Goal: Task Accomplishment & Management: Use online tool/utility

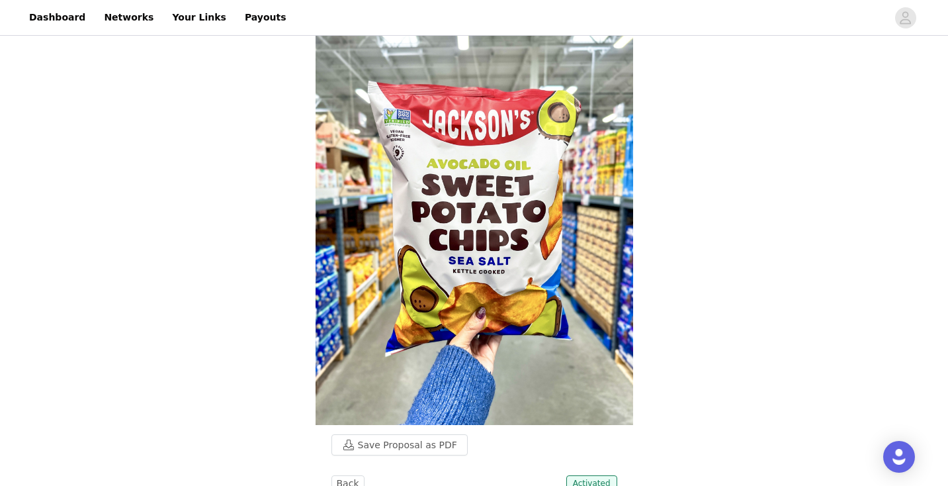
scroll to position [17, 0]
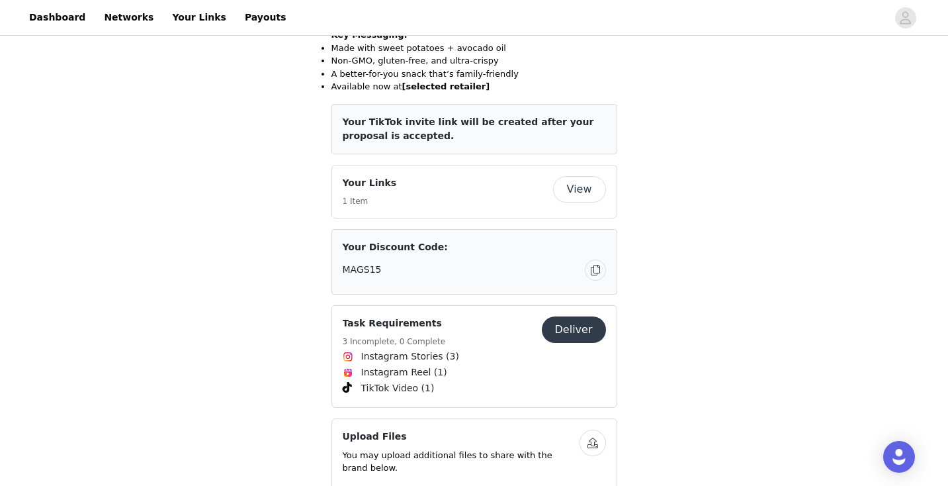
scroll to position [1011, 0]
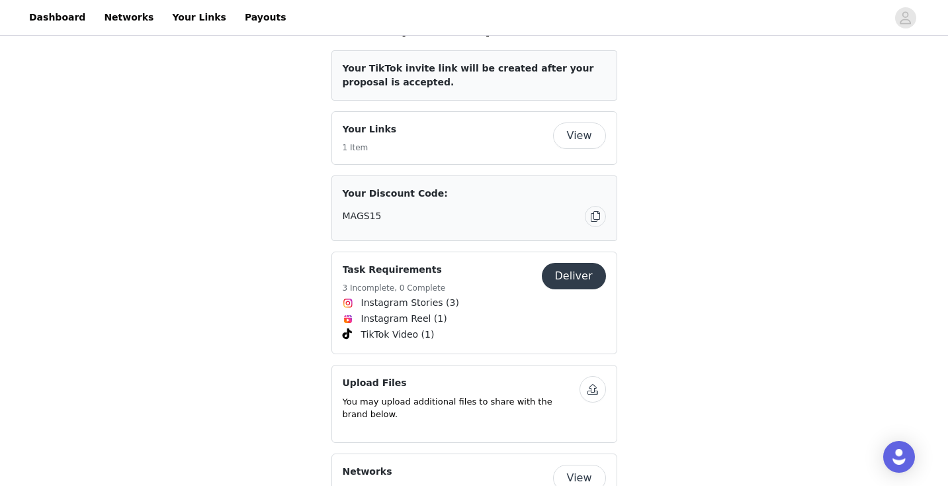
click at [594, 265] on button "Deliver" at bounding box center [574, 276] width 64 height 26
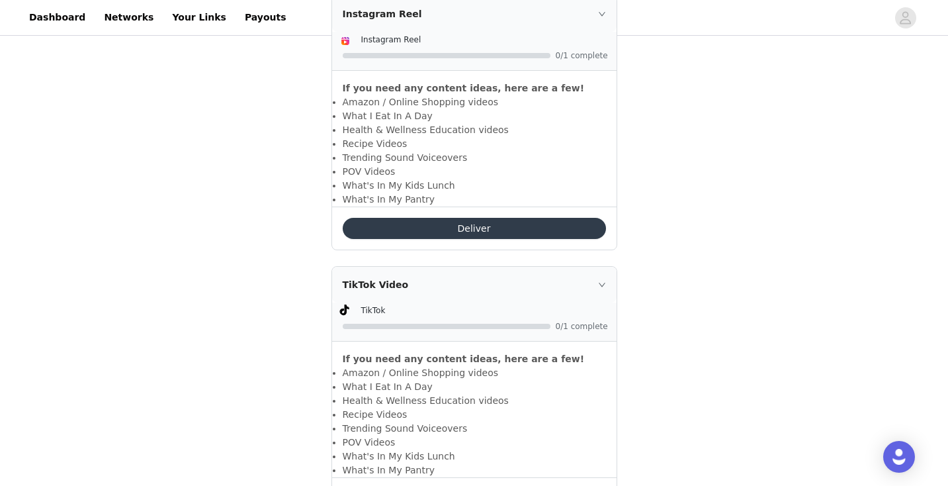
scroll to position [950, 0]
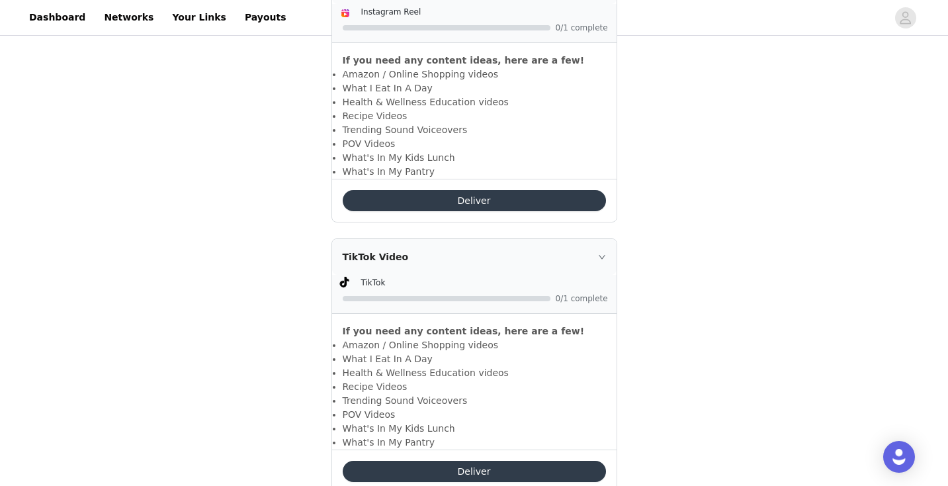
click at [502, 461] on button "Deliver" at bounding box center [474, 471] width 263 height 21
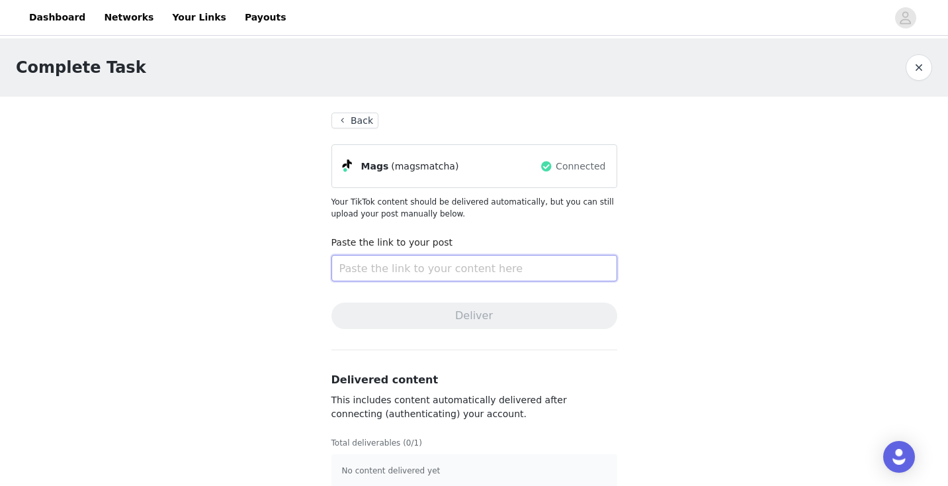
click at [490, 274] on input "text" at bounding box center [475, 268] width 286 height 26
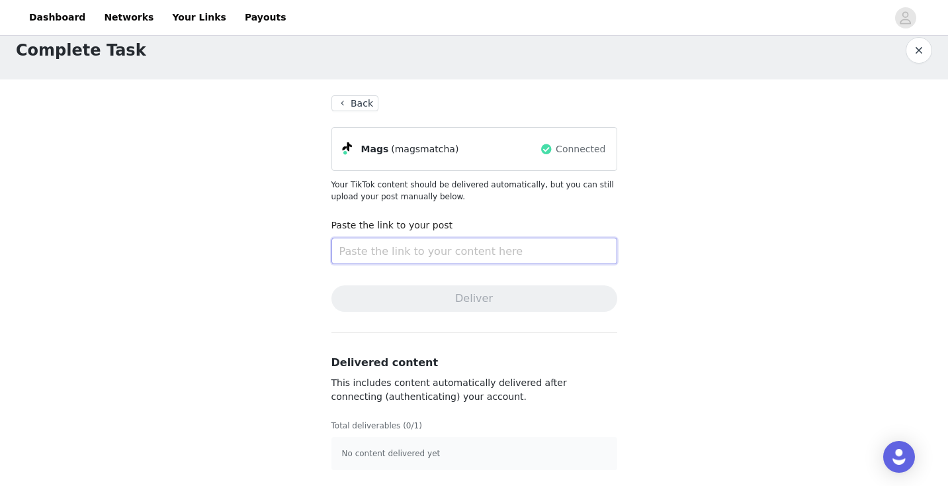
paste input "https://www.tiktok.com/t/ZT6tabYsU/"
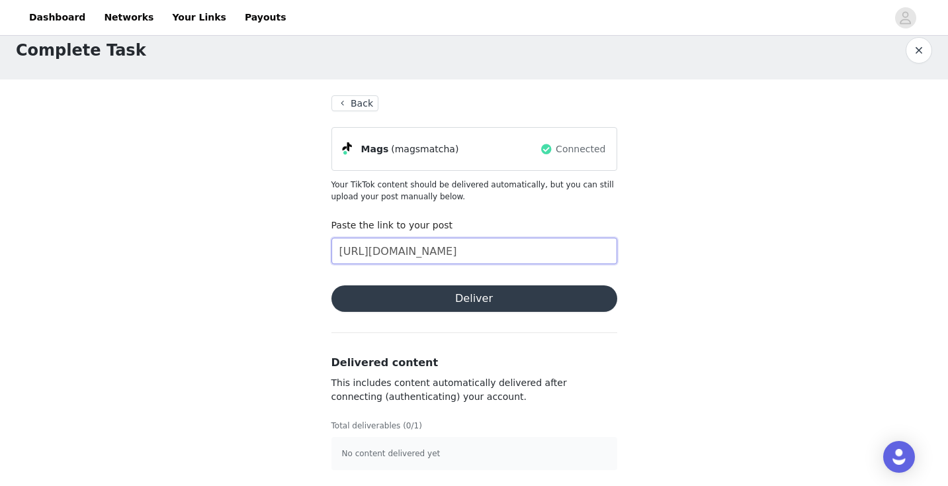
type input "https://www.tiktok.com/t/ZT6tabYsU/"
click at [469, 317] on section "Back Mags (magsmatcha) Connected Your TikTok content should be delivered automa…" at bounding box center [475, 282] width 318 height 406
click at [469, 285] on section "Back Mags (magsmatcha) Connected Your TikTok content should be delivered automa…" at bounding box center [475, 282] width 318 height 406
click at [472, 293] on button "Deliver" at bounding box center [475, 298] width 286 height 26
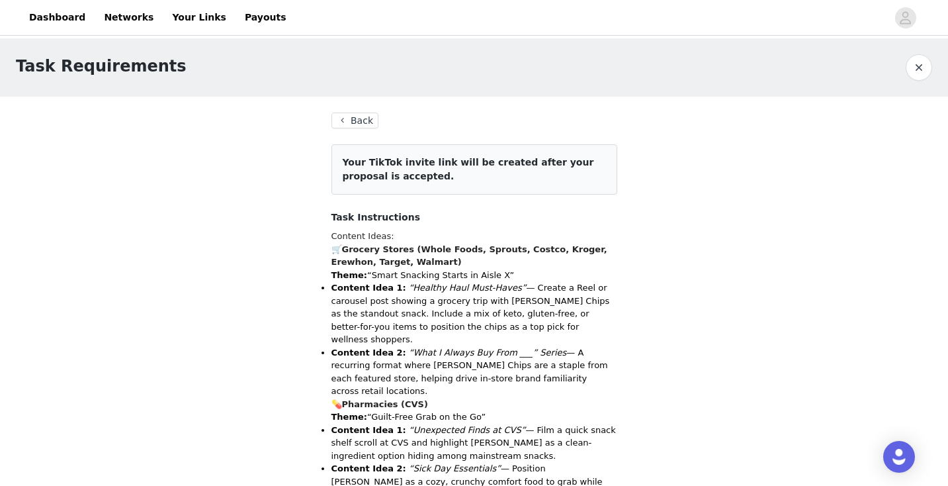
click at [367, 117] on button "Back" at bounding box center [356, 121] width 48 height 16
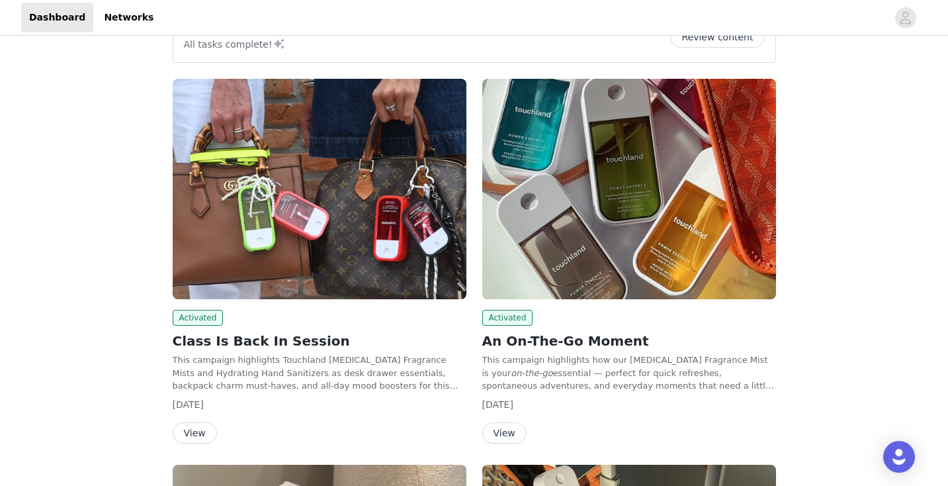
scroll to position [66, 0]
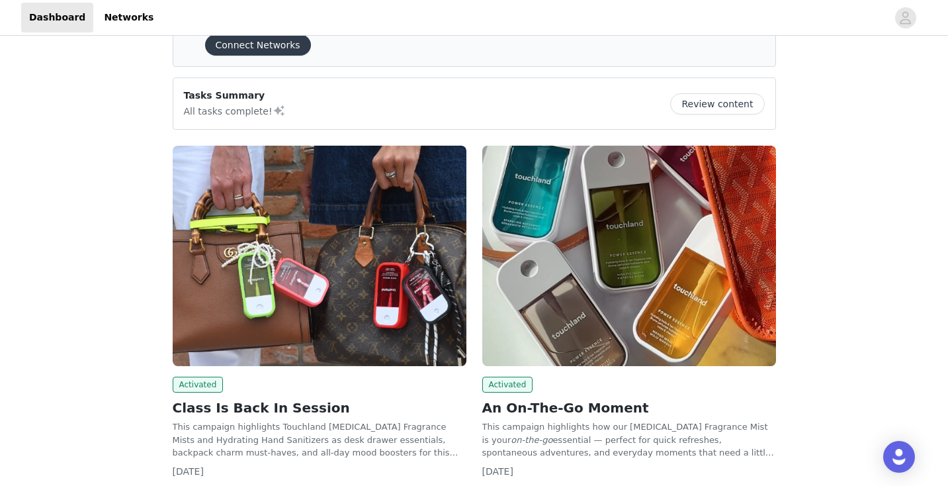
click at [724, 105] on button "Review content" at bounding box center [717, 103] width 94 height 21
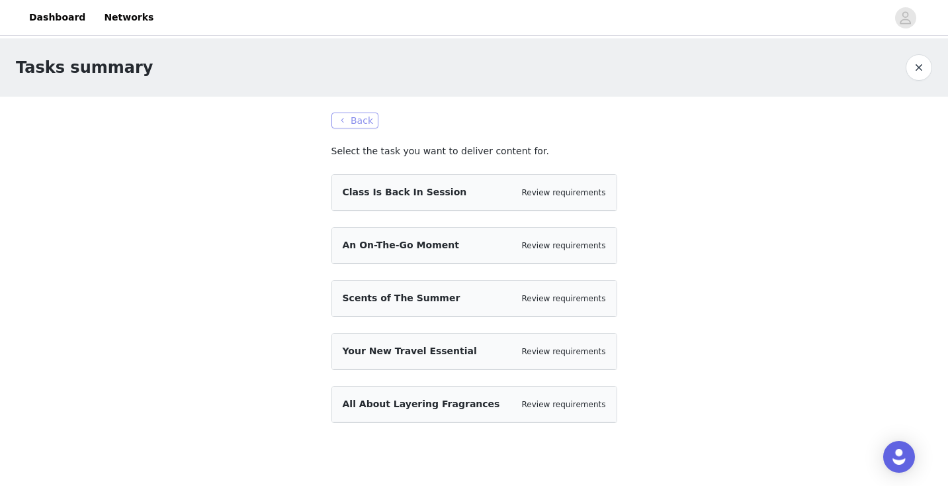
click at [367, 117] on button "Back" at bounding box center [356, 121] width 48 height 16
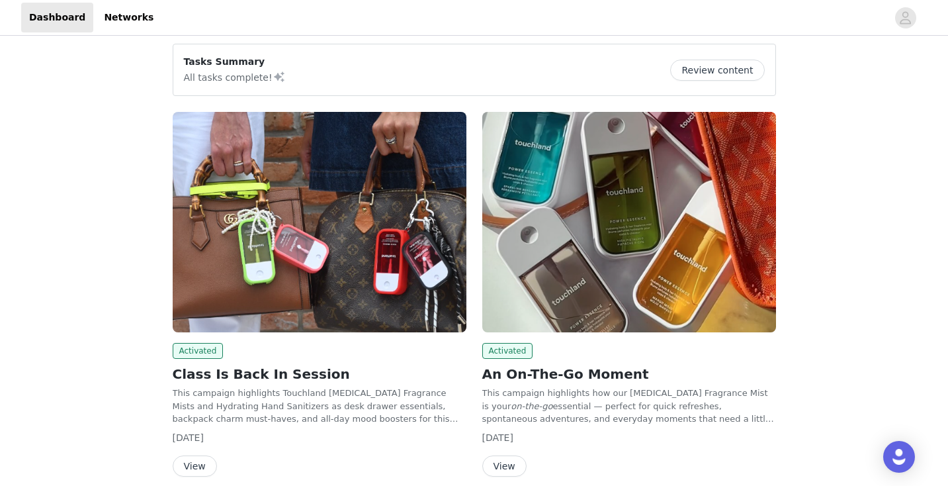
scroll to position [283, 0]
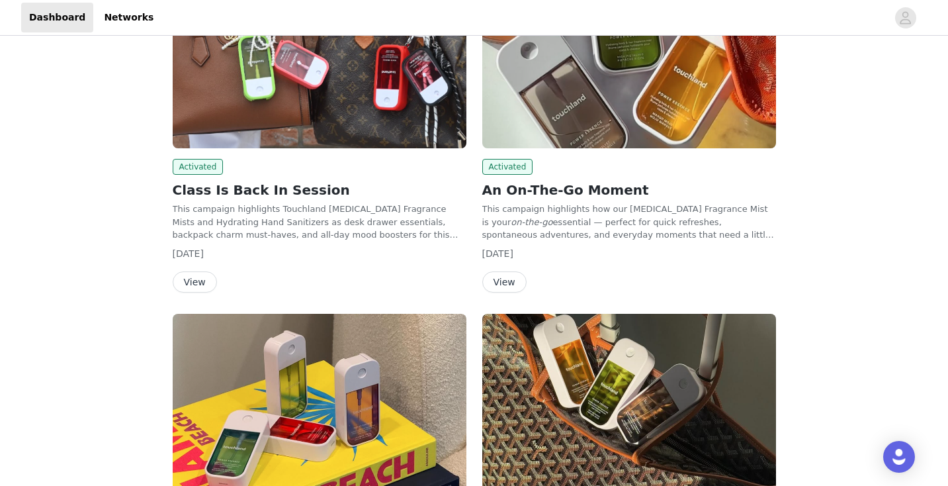
click at [191, 283] on button "View" at bounding box center [195, 281] width 44 height 21
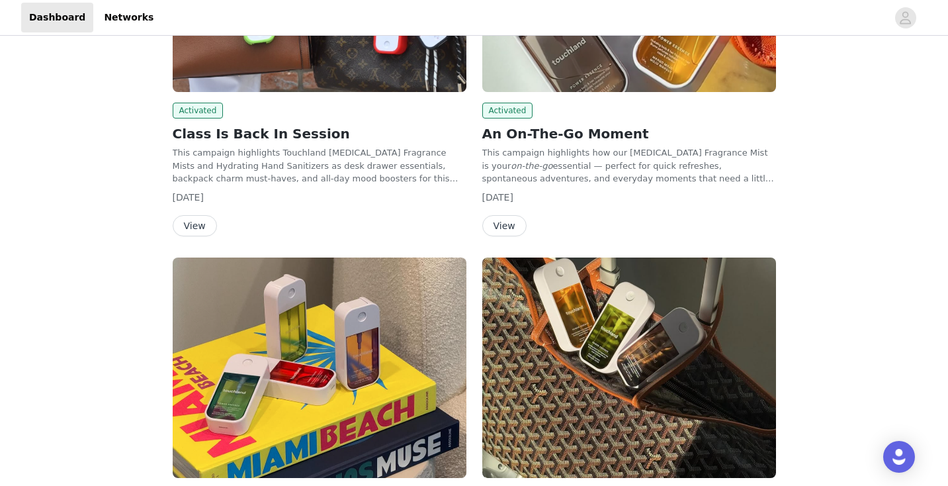
scroll to position [339, 0]
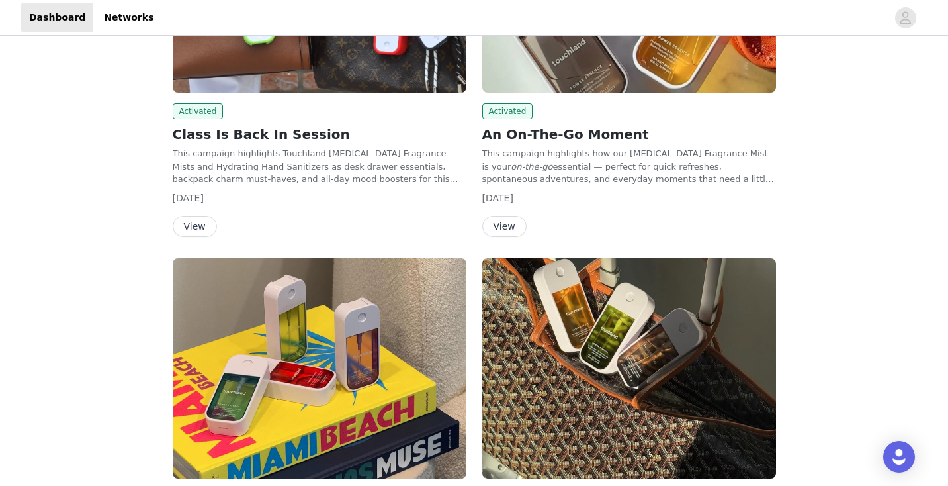
click at [508, 223] on button "View" at bounding box center [504, 226] width 44 height 21
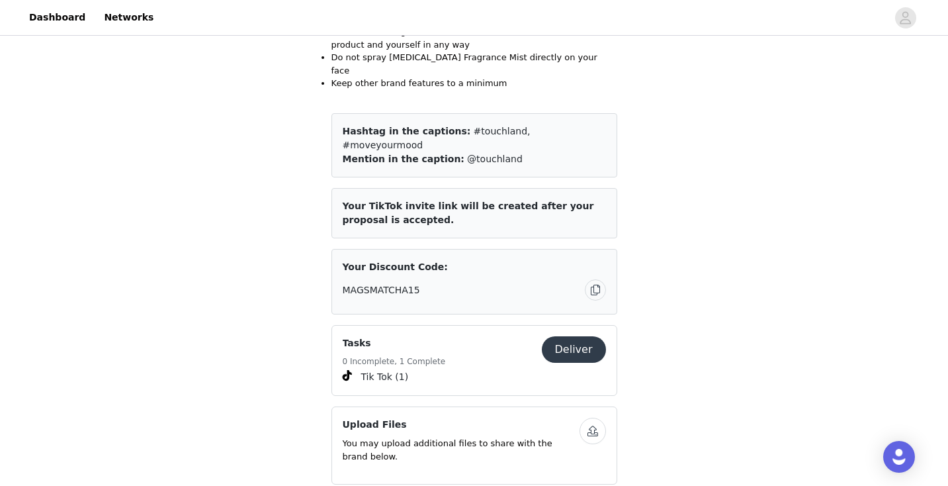
scroll to position [1185, 0]
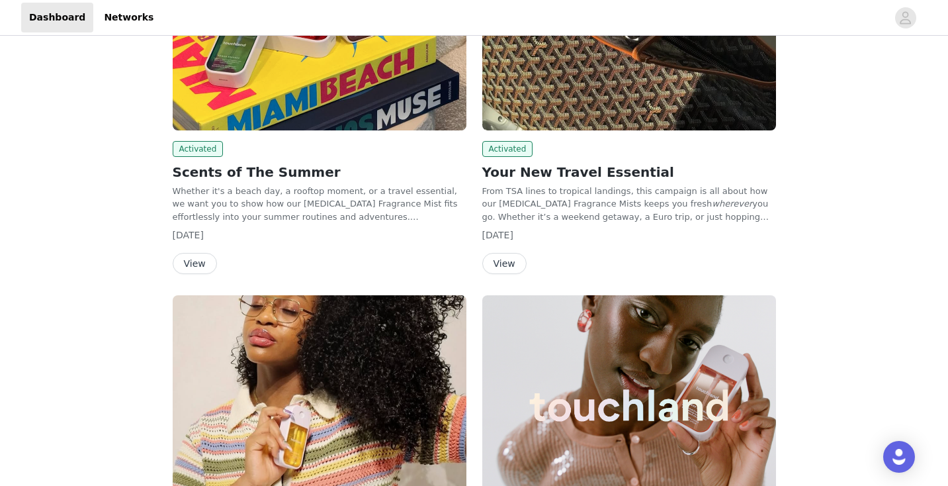
scroll to position [724, 0]
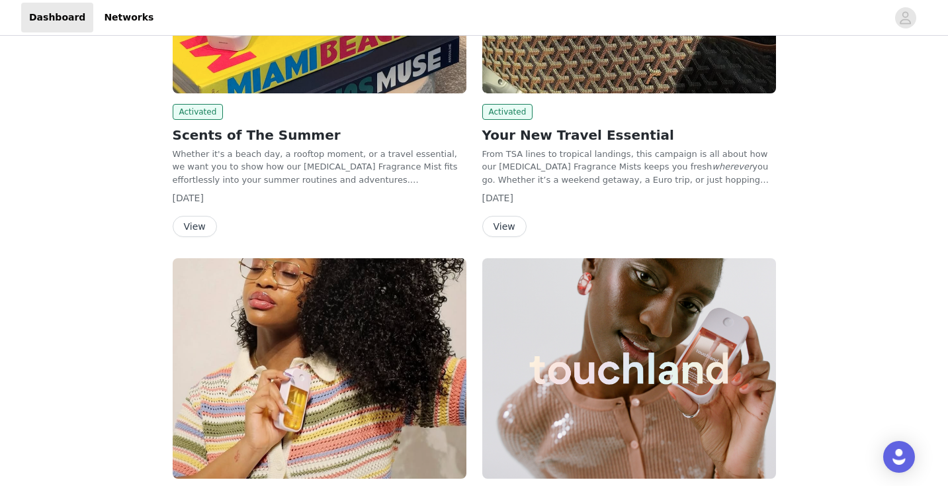
click at [195, 218] on button "View" at bounding box center [195, 226] width 44 height 21
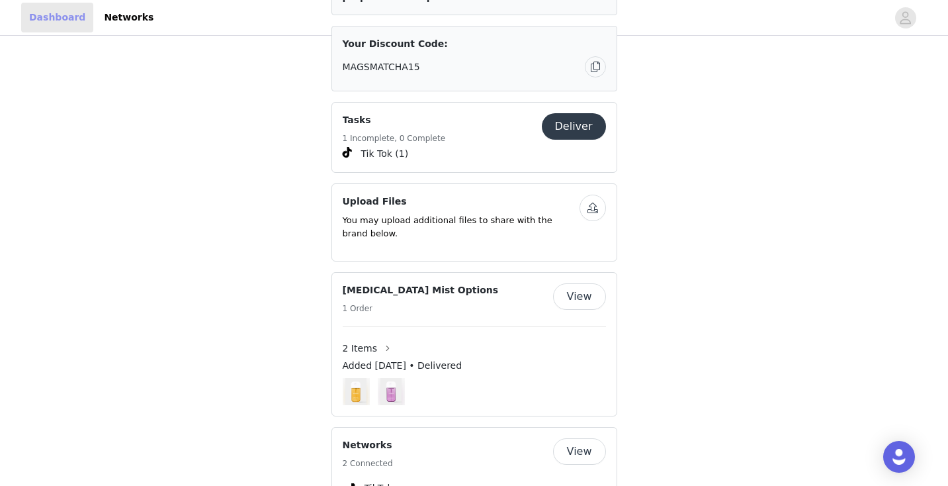
scroll to position [724, 0]
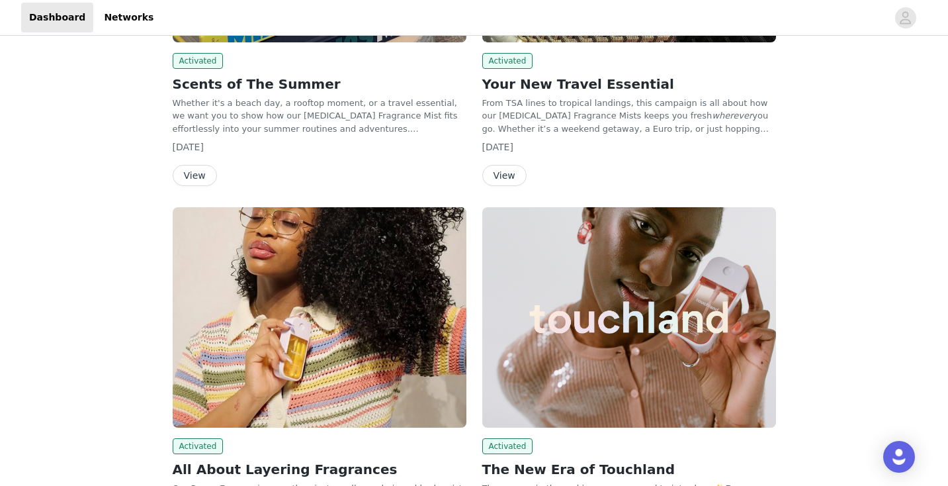
scroll to position [780, 0]
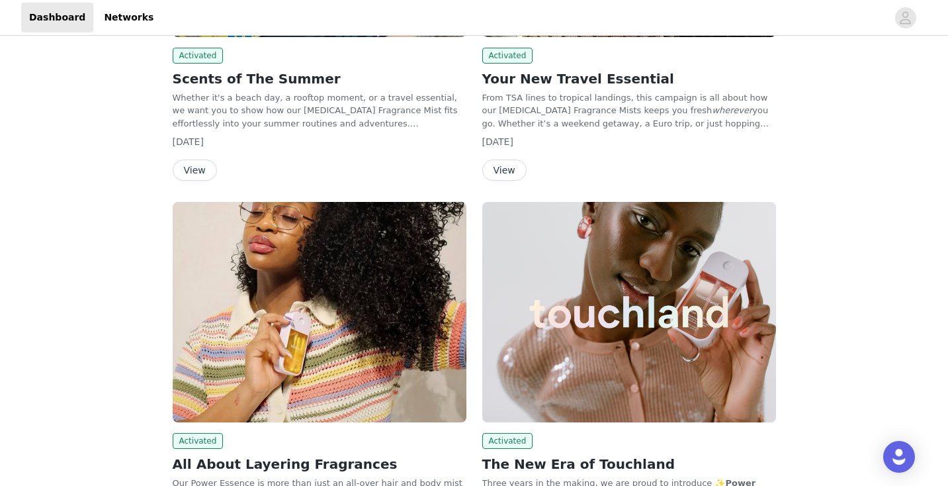
click at [504, 167] on button "View" at bounding box center [504, 169] width 44 height 21
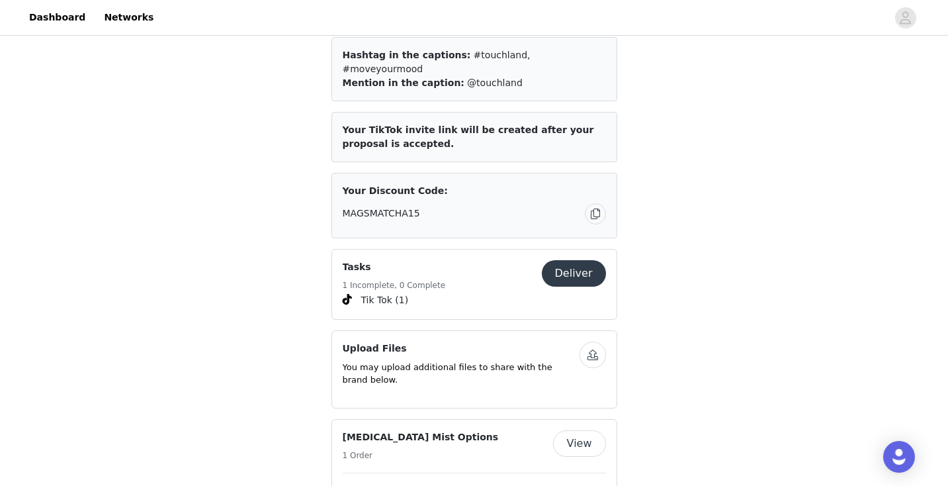
scroll to position [1404, 0]
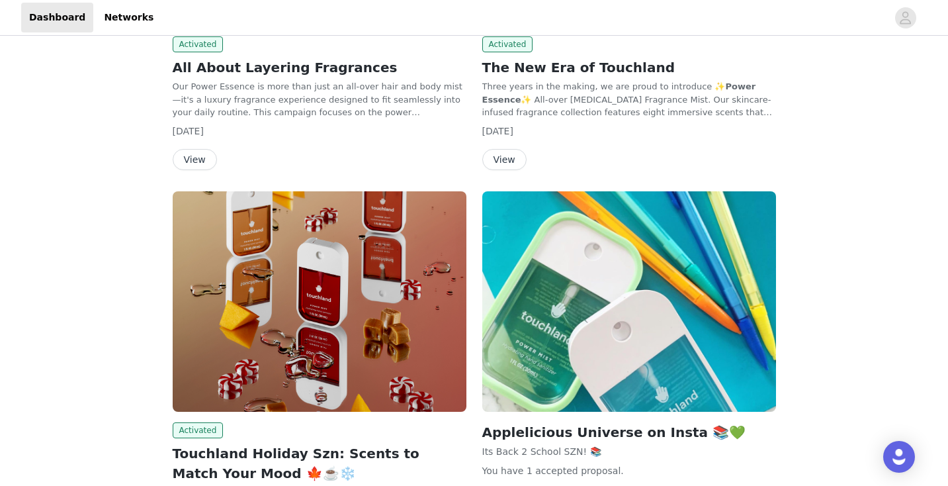
scroll to position [1344, 0]
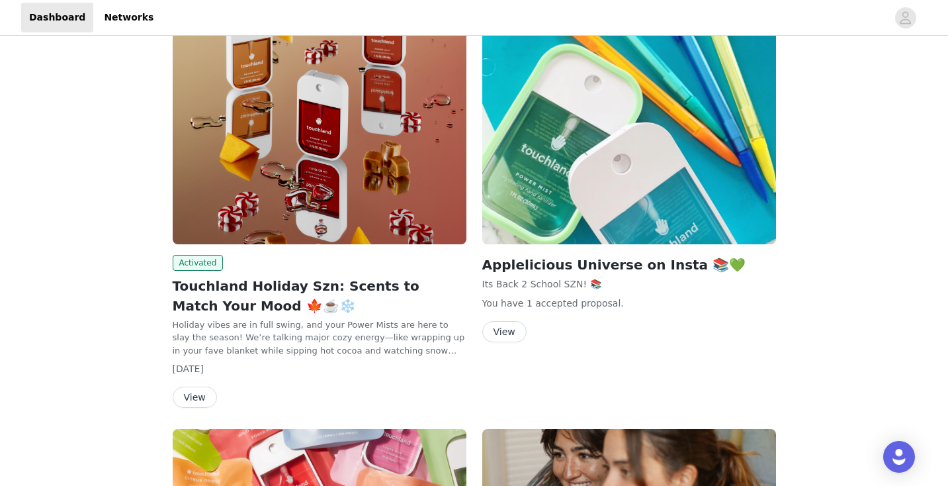
click at [198, 397] on button "View" at bounding box center [195, 396] width 44 height 21
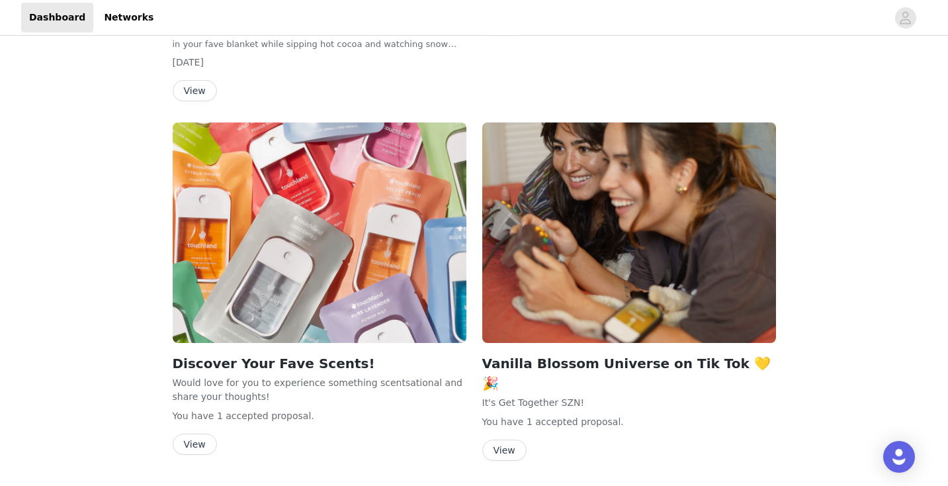
scroll to position [1605, 0]
